Goal: Find specific page/section

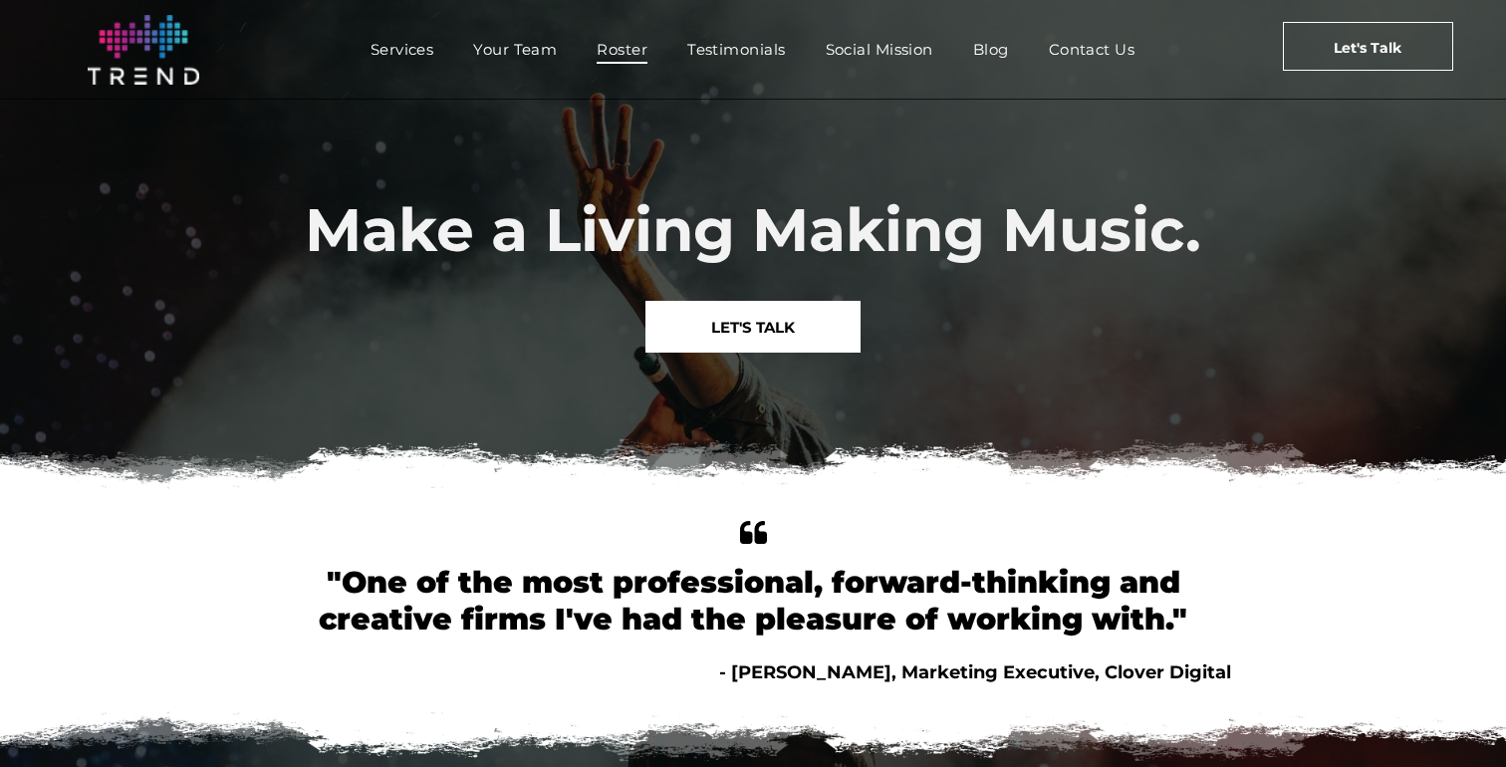
click at [622, 38] on span "Roster" at bounding box center [621, 49] width 51 height 29
